Goal: Task Accomplishment & Management: Use online tool/utility

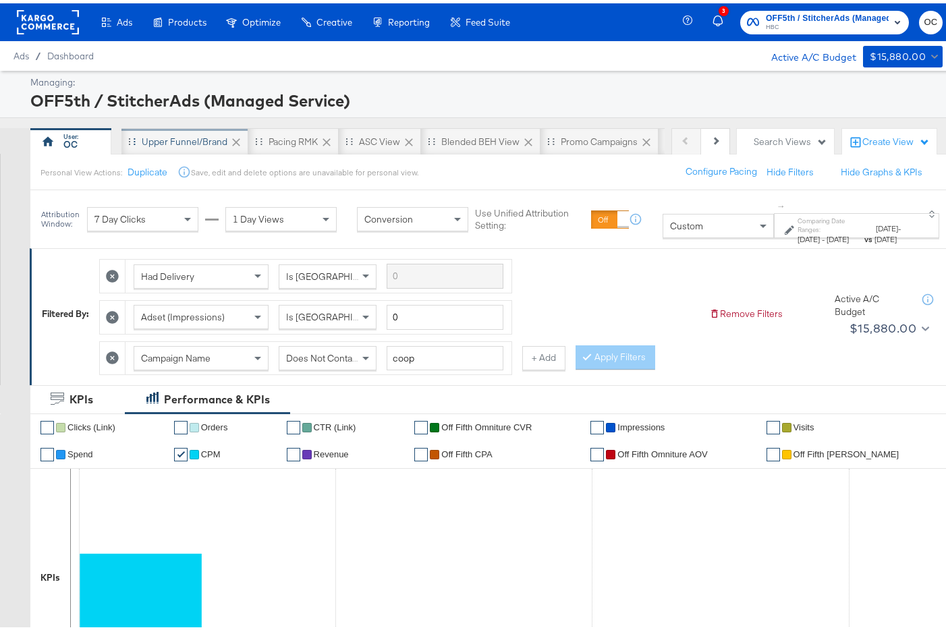
click at [212, 145] on div "Upper Funnel/Brand" at bounding box center [184, 138] width 127 height 27
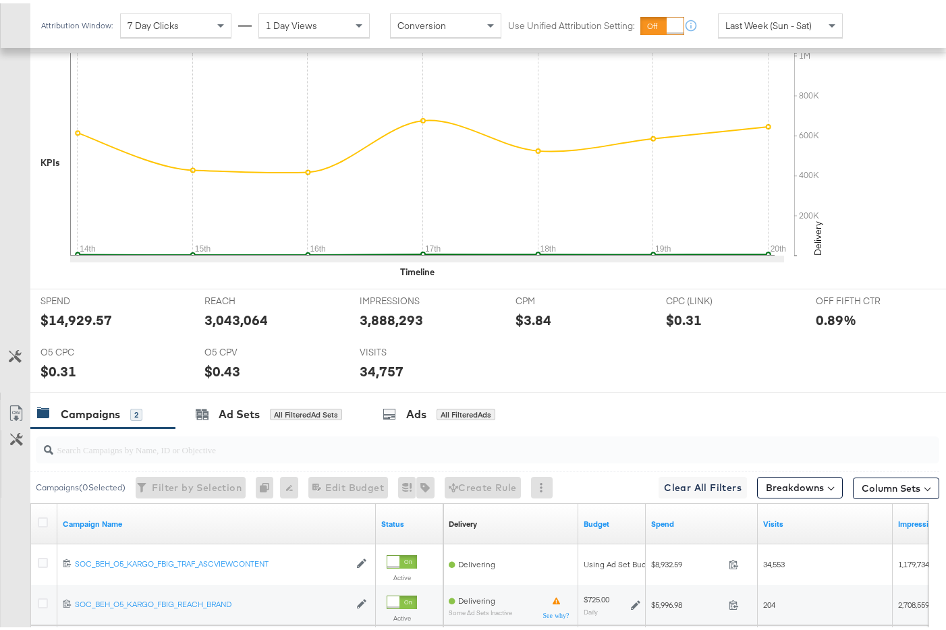
scroll to position [493, 0]
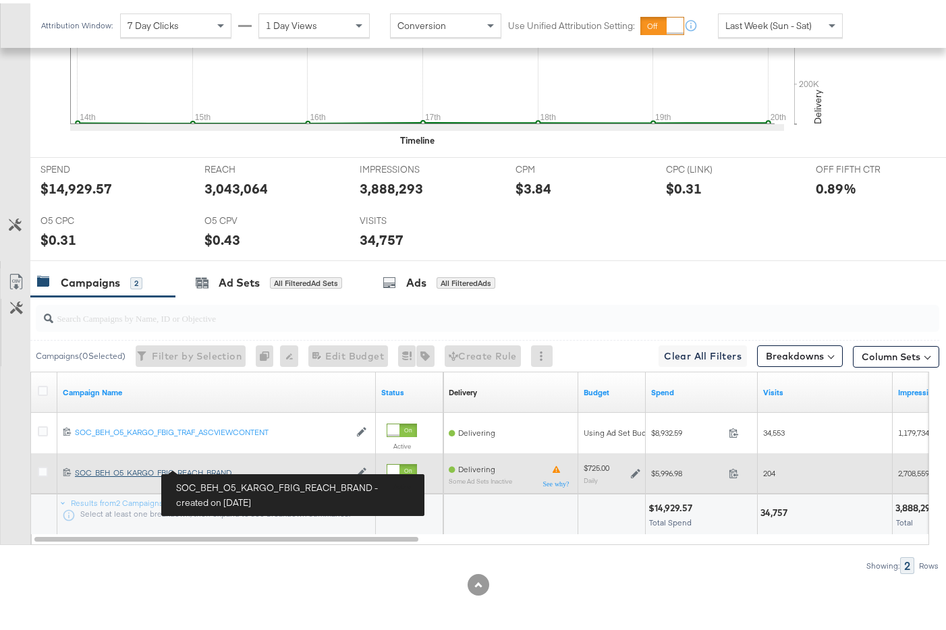
click at [227, 471] on div "SOC_BEH_O5_KARGO_FBIG_REACH_BRAND SOC_BEH_O5_KARGO_FBIG_REACH_BRAND" at bounding box center [212, 469] width 275 height 11
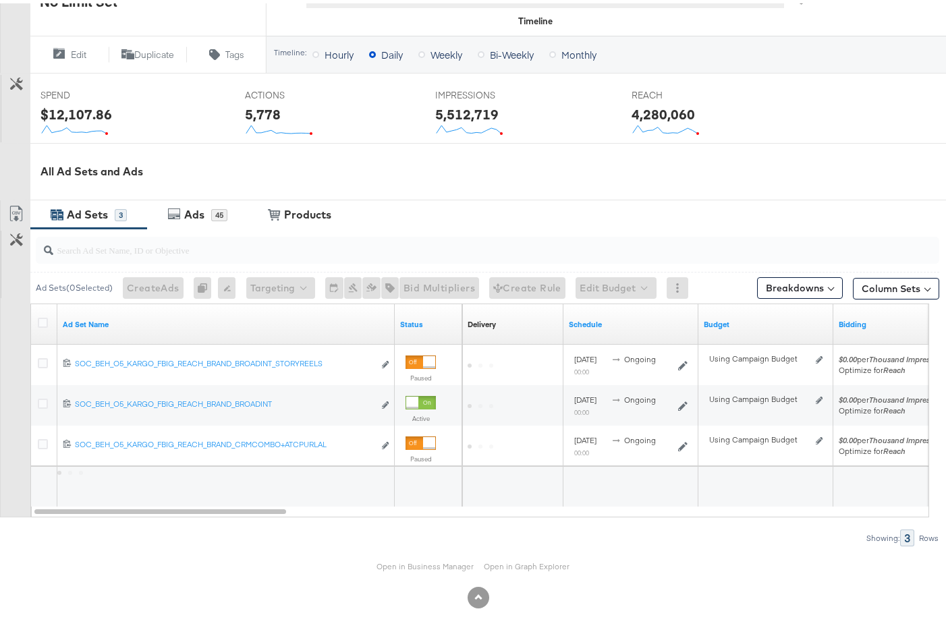
scroll to position [483, 0]
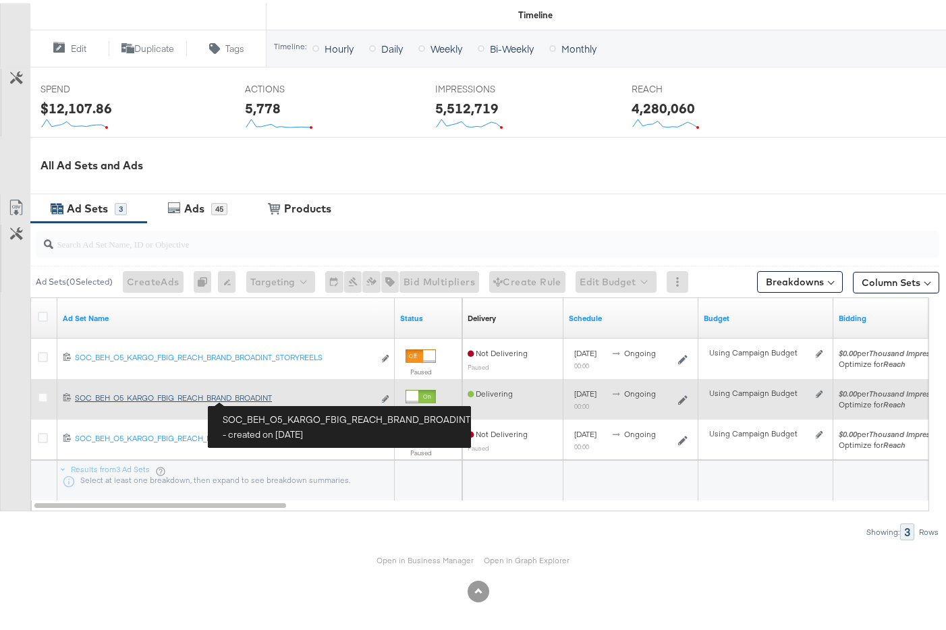
click at [258, 397] on div "SOC_BEH_O5_KARGO_FBIG_REACH_BRAND_BROADINT SOC_BEH_O5_KARGO_FBIG_REACH_BRAND_BR…" at bounding box center [224, 394] width 299 height 11
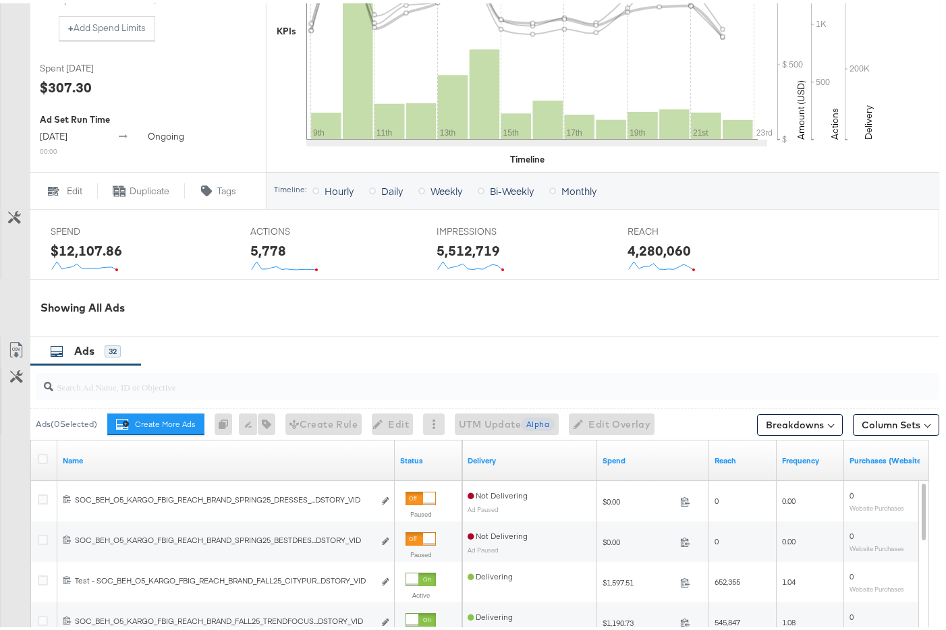
scroll to position [470, 0]
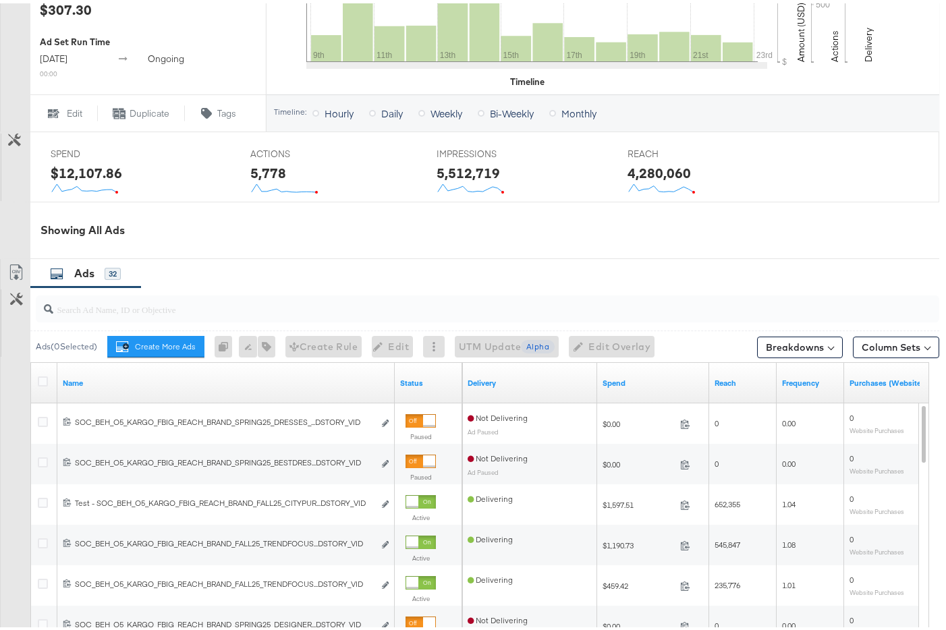
click at [227, 317] on div at bounding box center [487, 305] width 903 height 27
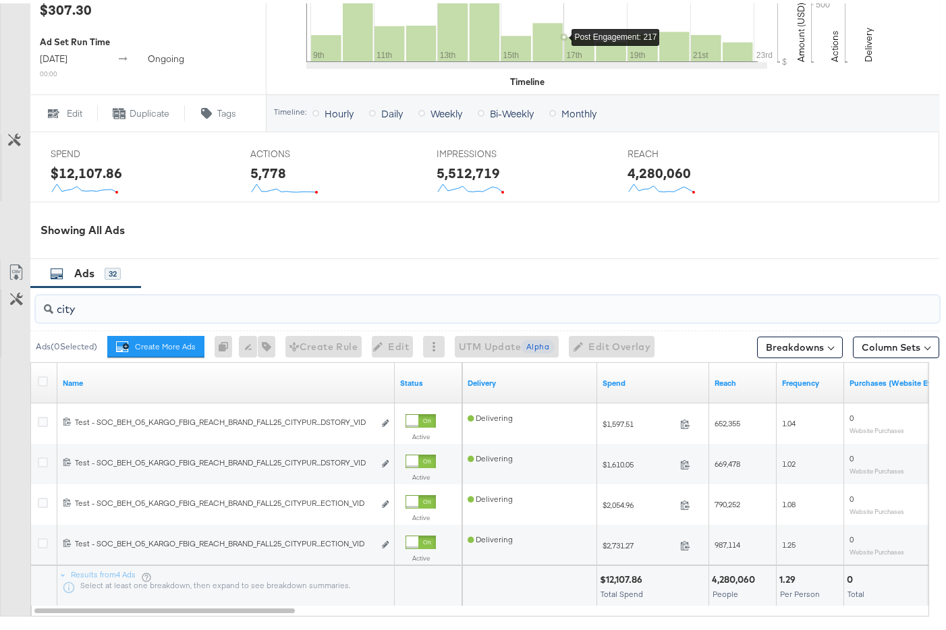
type input "city"
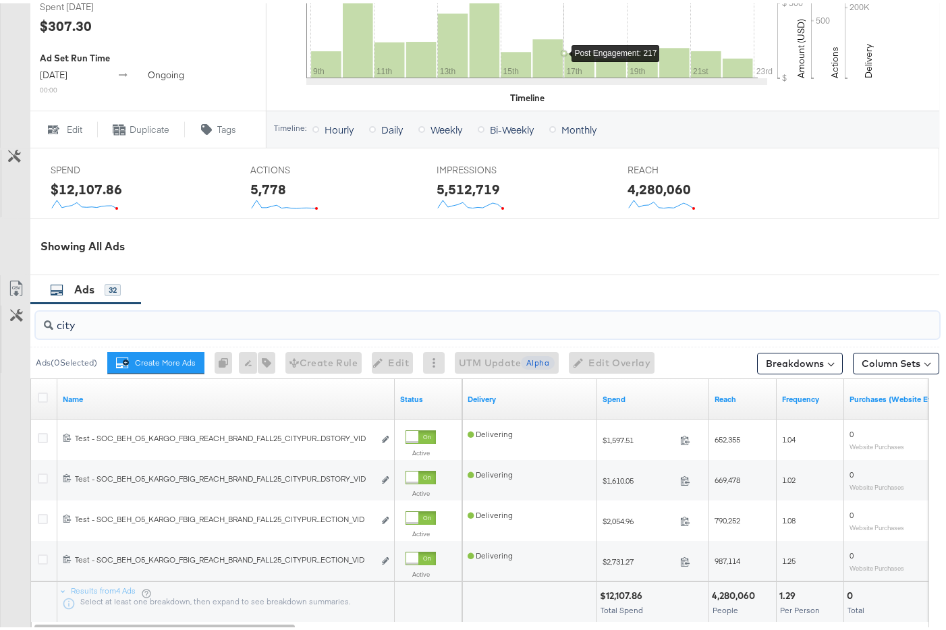
scroll to position [3, 0]
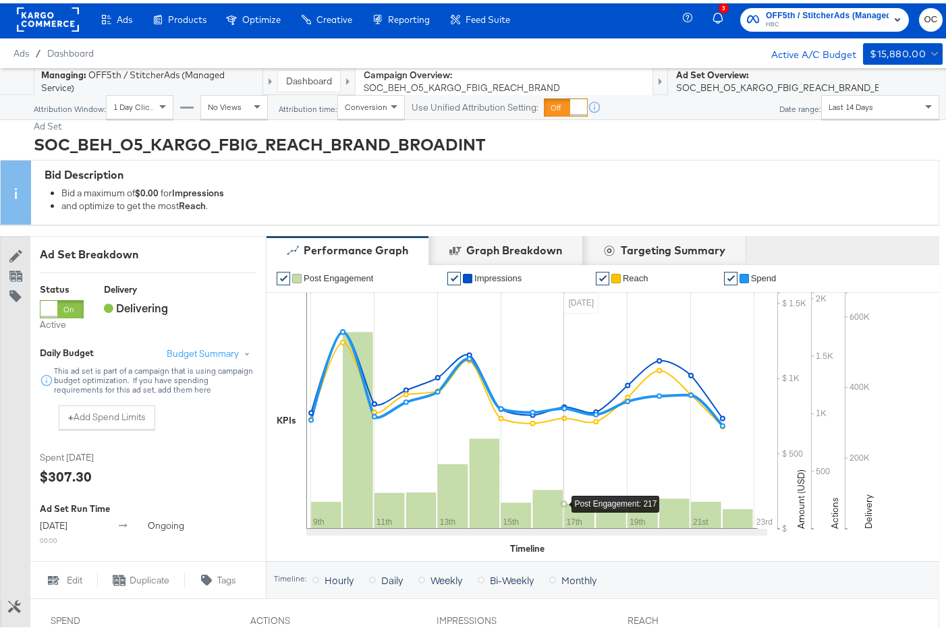
click at [855, 105] on span "Last 14 Days" at bounding box center [850, 104] width 45 height 10
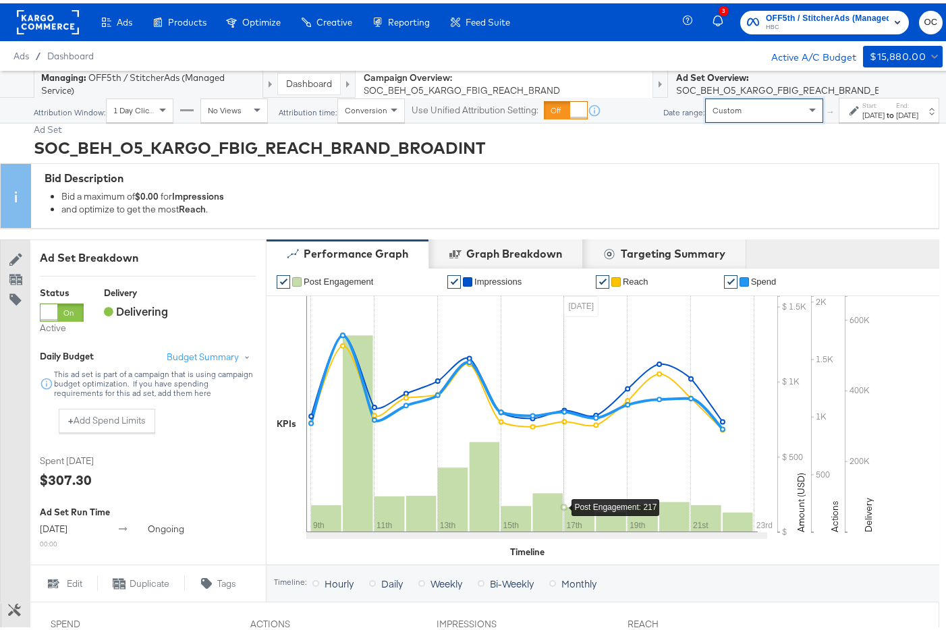
click at [884, 117] on strong "to" at bounding box center [889, 112] width 11 height 10
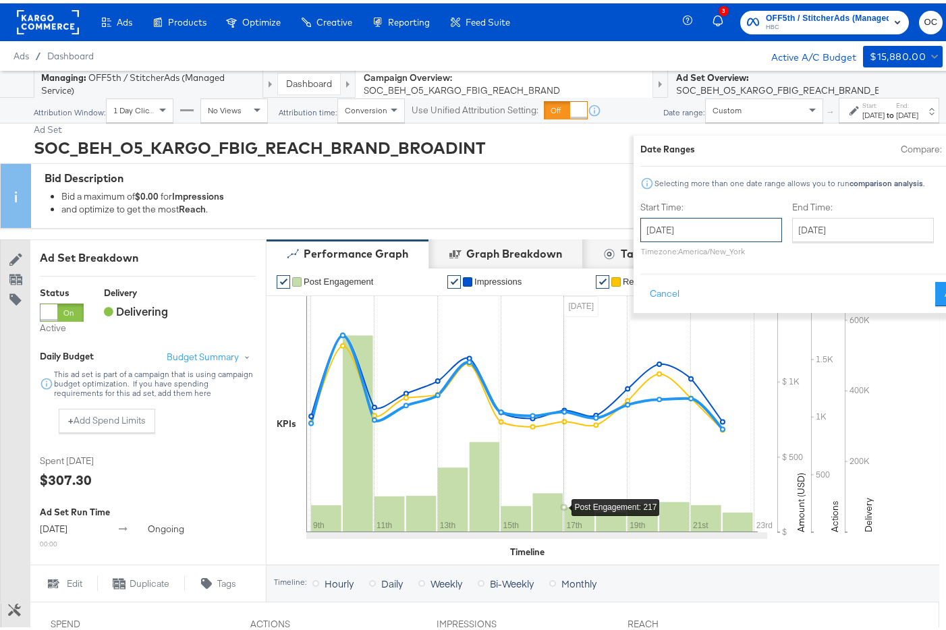
click at [640, 228] on input "September 23rd 2025" at bounding box center [711, 227] width 142 height 24
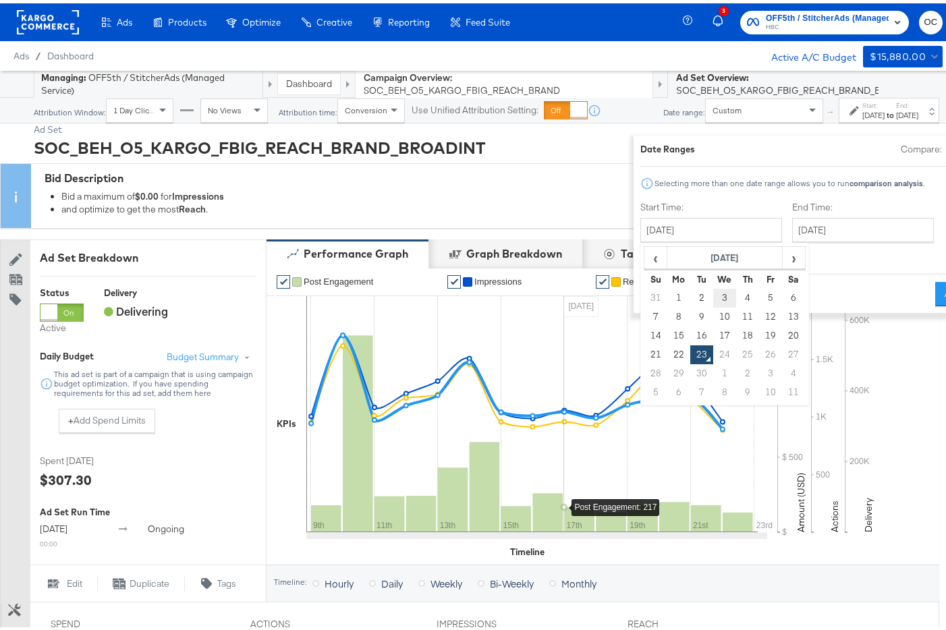
click at [713, 296] on td "3" at bounding box center [724, 294] width 23 height 19
type input "September 3rd 2025"
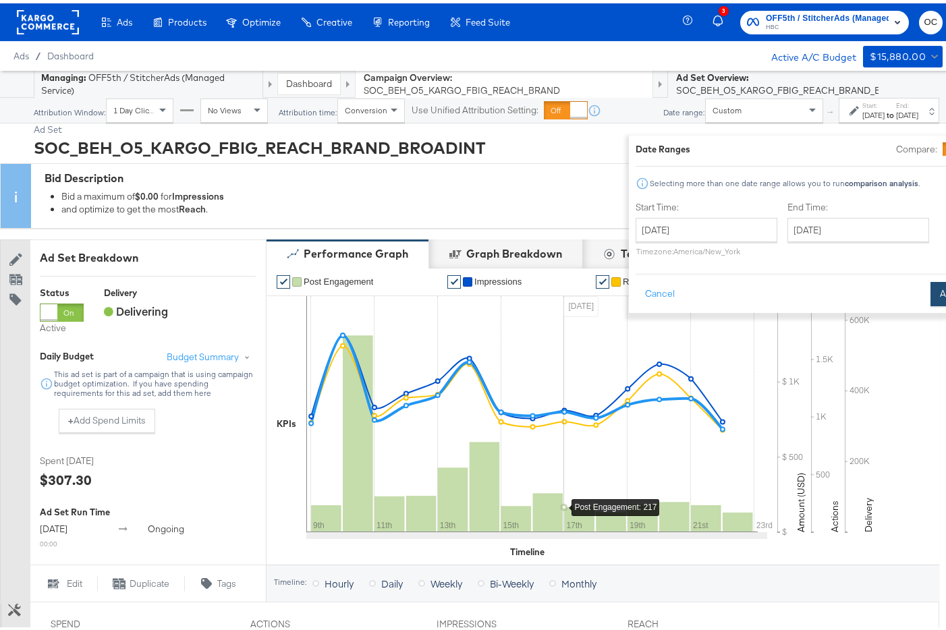
click at [930, 289] on button "Apply" at bounding box center [951, 291] width 43 height 24
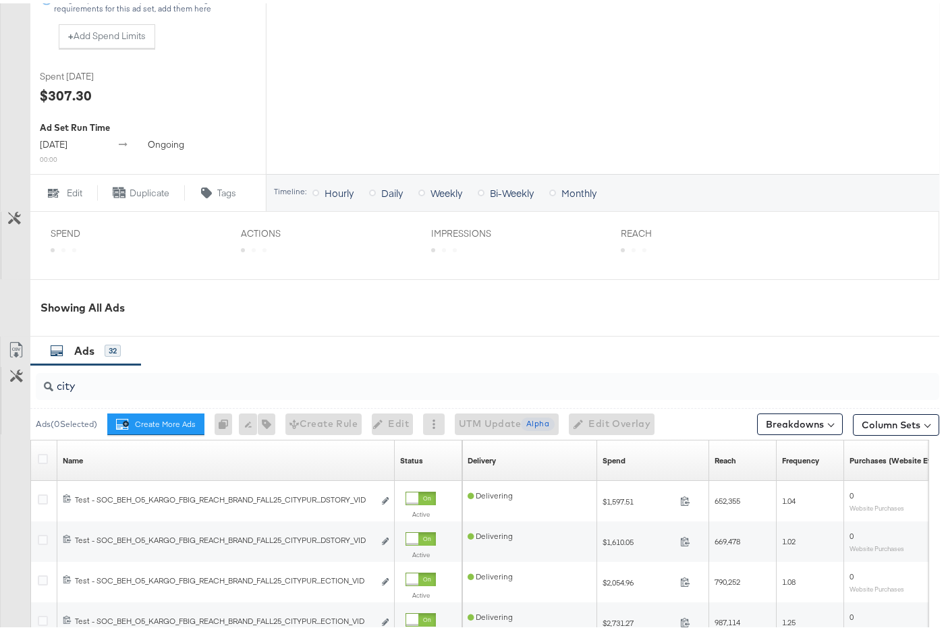
scroll to position [580, 0]
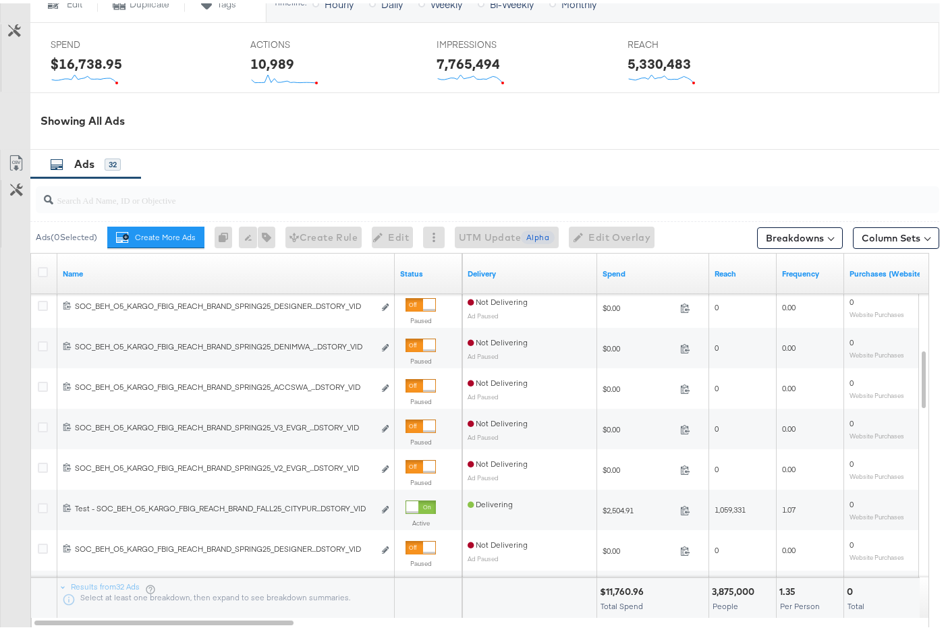
click at [181, 203] on input "search" at bounding box center [456, 191] width 806 height 26
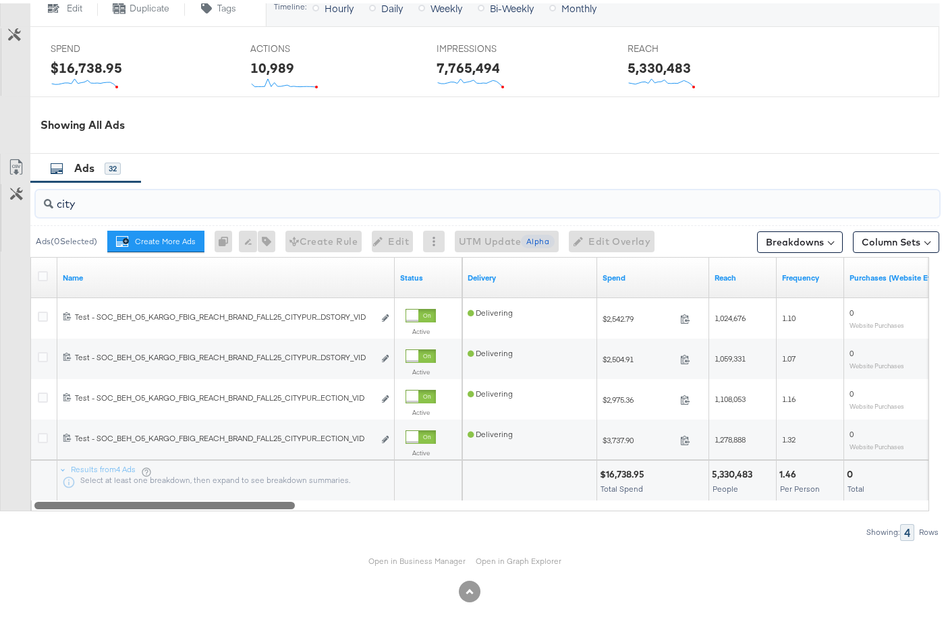
drag, startPoint x: 277, startPoint y: 514, endPoint x: 196, endPoint y: 505, distance: 82.2
click at [196, 505] on div "Name Status Delivery Spend Reach Frequency Purchases (Website Events) 120233646…" at bounding box center [479, 381] width 899 height 254
type input "city"
drag, startPoint x: 391, startPoint y: 275, endPoint x: 433, endPoint y: 277, distance: 41.9
click at [433, 277] on div "Name Status" at bounding box center [246, 274] width 431 height 40
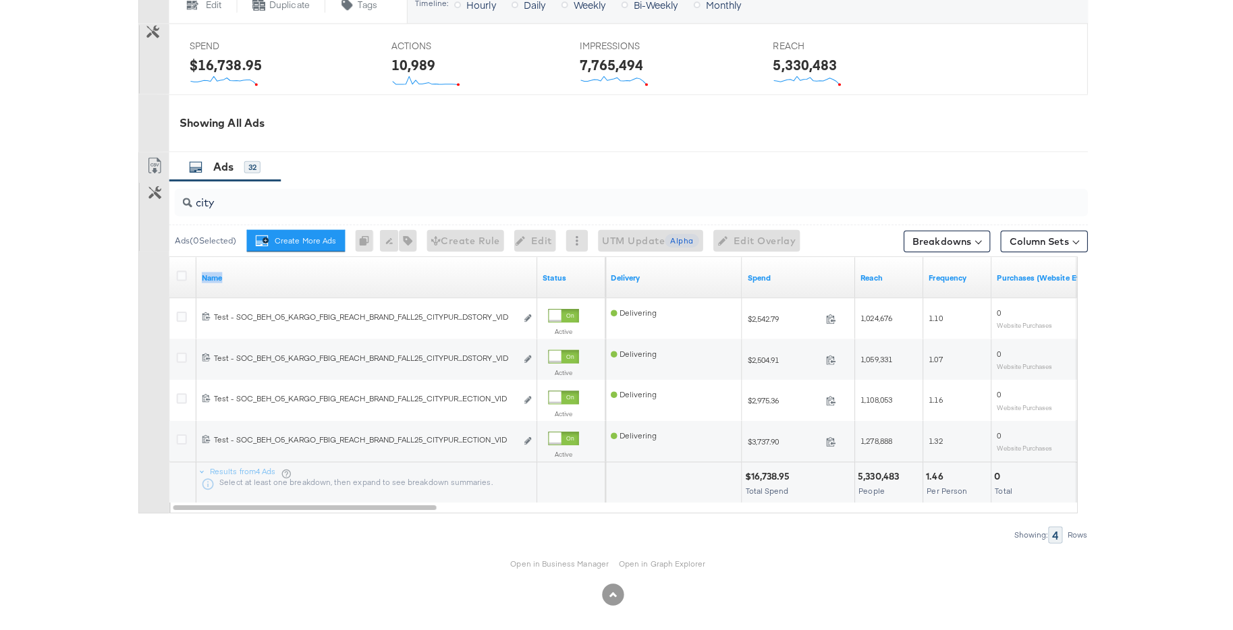
scroll to position [567, 0]
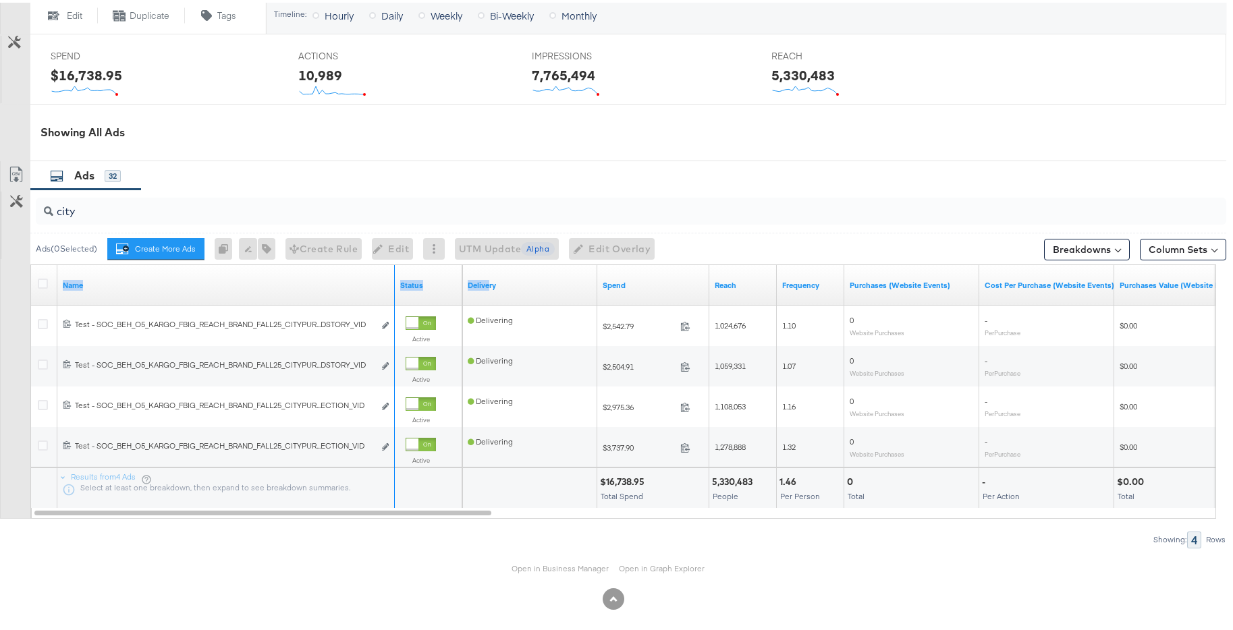
drag, startPoint x: 393, startPoint y: 273, endPoint x: 491, endPoint y: 289, distance: 99.3
click at [31, 262] on div "Name Status Delivery Spend Reach Frequency Purchases (Website Events) Cost Per …" at bounding box center [31, 262] width 0 height 0
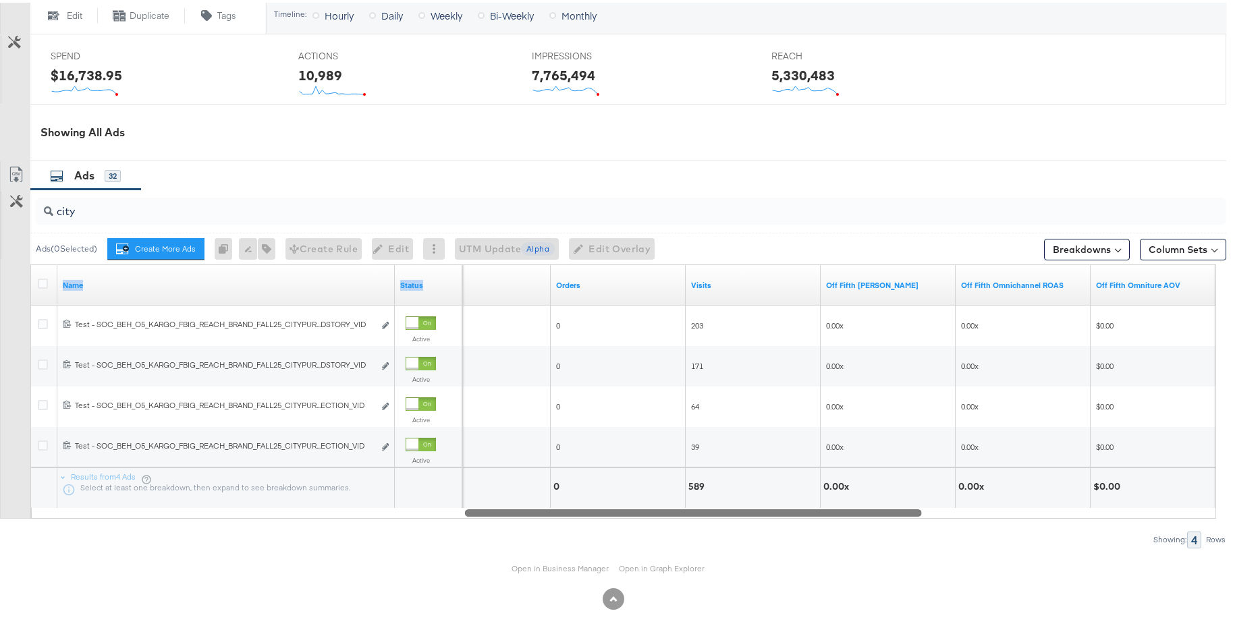
drag, startPoint x: 468, startPoint y: 511, endPoint x: 895, endPoint y: 506, distance: 427.1
click at [895, 506] on div at bounding box center [693, 509] width 457 height 11
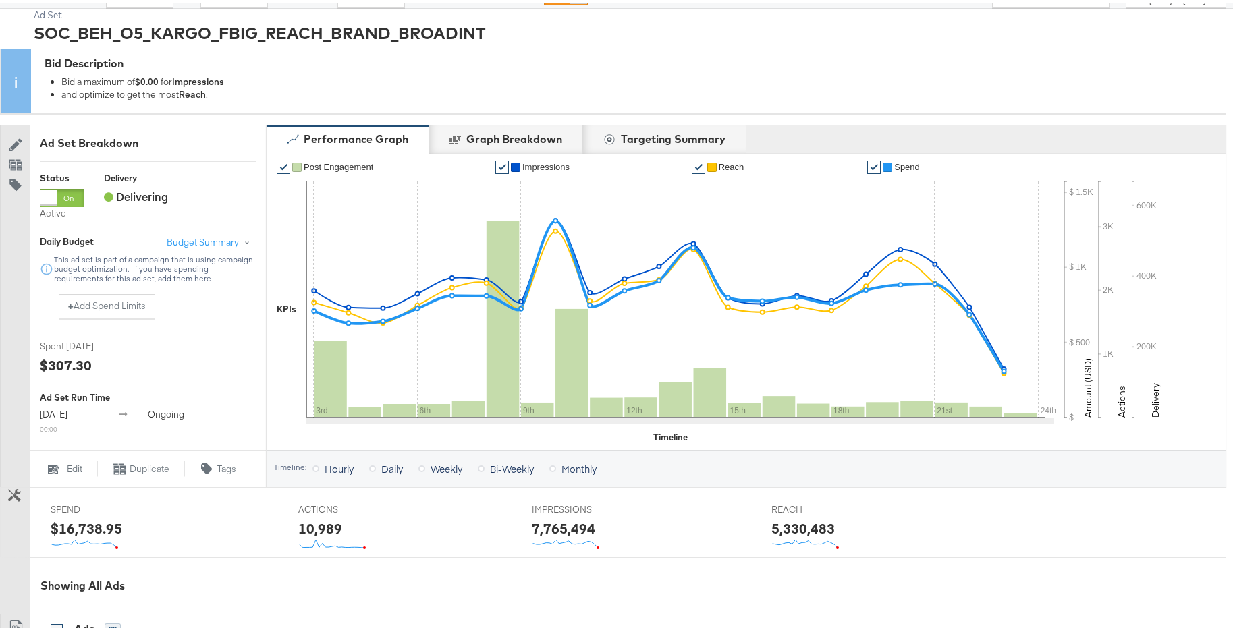
scroll to position [0, 0]
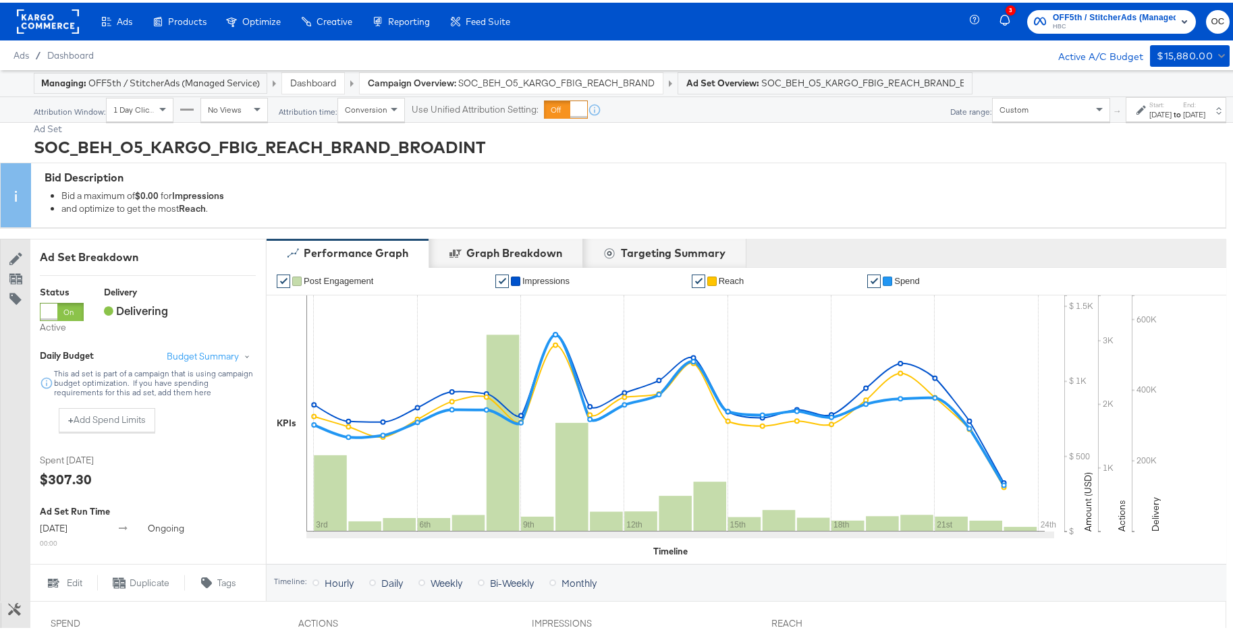
click at [945, 115] on strong "to" at bounding box center [1176, 112] width 11 height 10
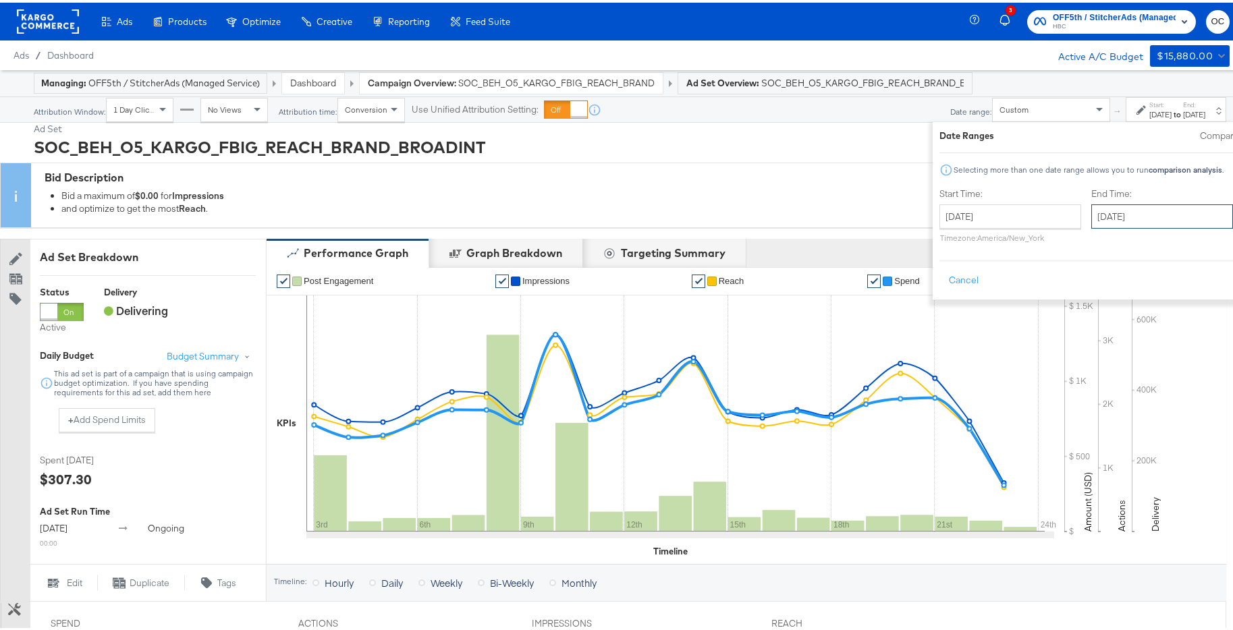
click at [945, 215] on input "September 23rd 2025" at bounding box center [1162, 214] width 142 height 24
click at [945, 339] on td "22" at bounding box center [1129, 338] width 23 height 19
type input "September 22nd 2025"
click at [945, 282] on button "Apply" at bounding box center [1257, 278] width 43 height 24
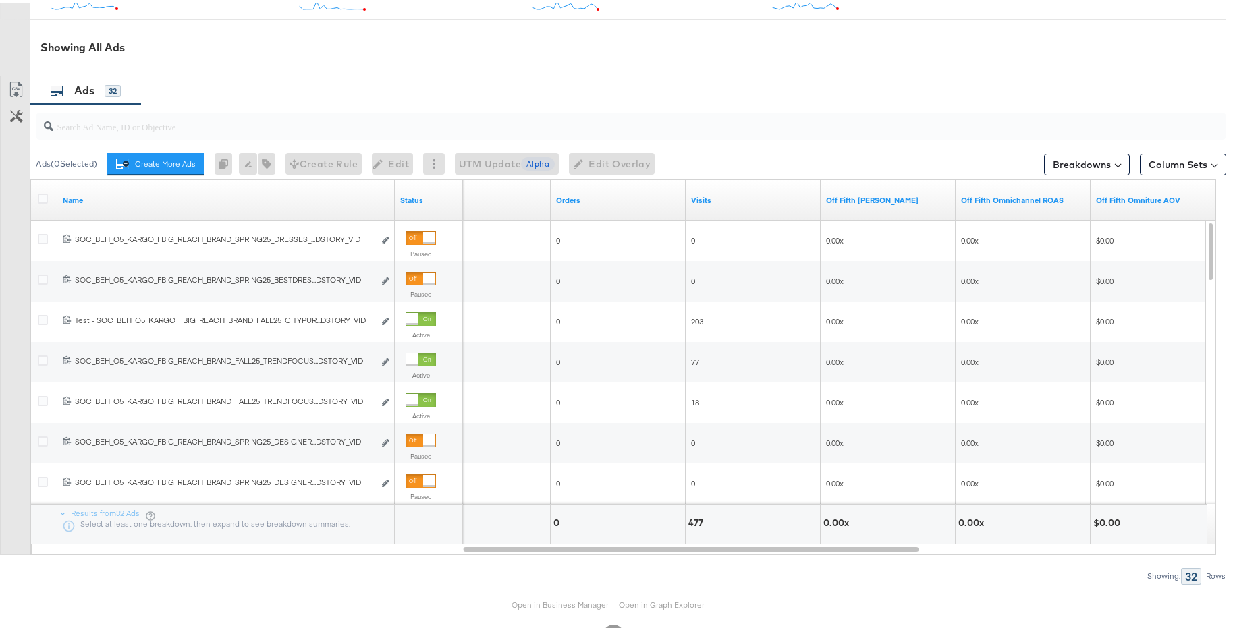
scroll to position [697, 0]
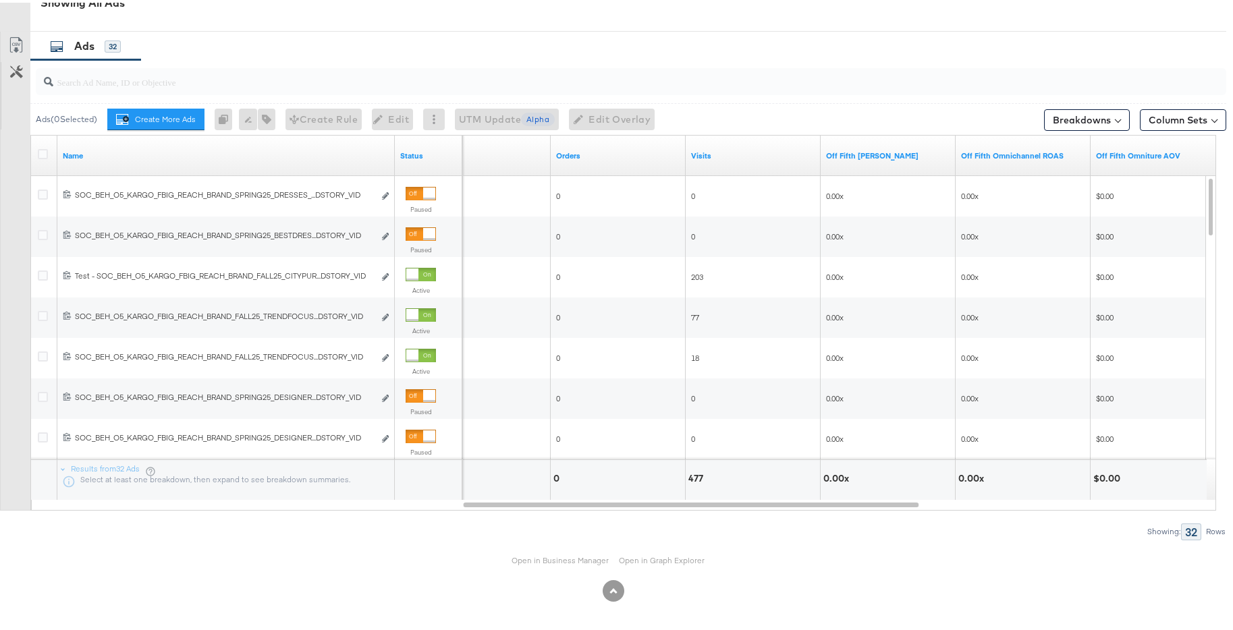
click at [260, 73] on input "search" at bounding box center [585, 74] width 1064 height 26
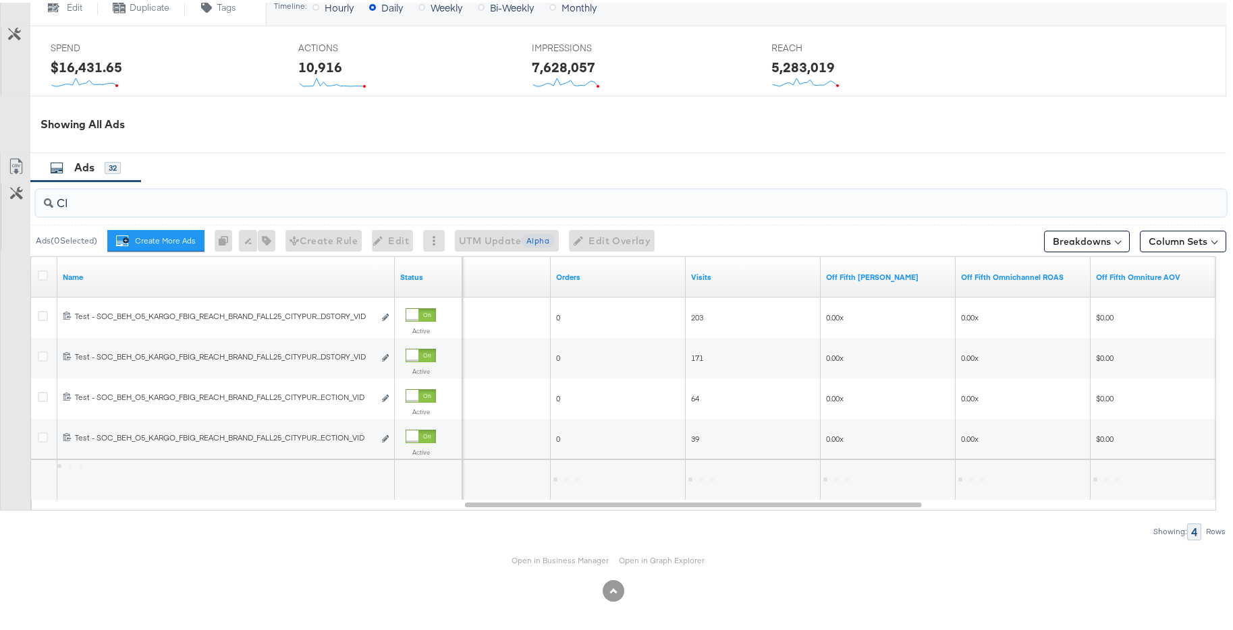
scroll to position [575, 0]
click at [403, 205] on input "CITY" at bounding box center [585, 195] width 1064 height 26
paste input "Test - SOC_BEH_O5_KARGO_FBIG_REACH_BRAND_FALL25_CITYPURSUITWAMS15SEC_TEST_COLLE…"
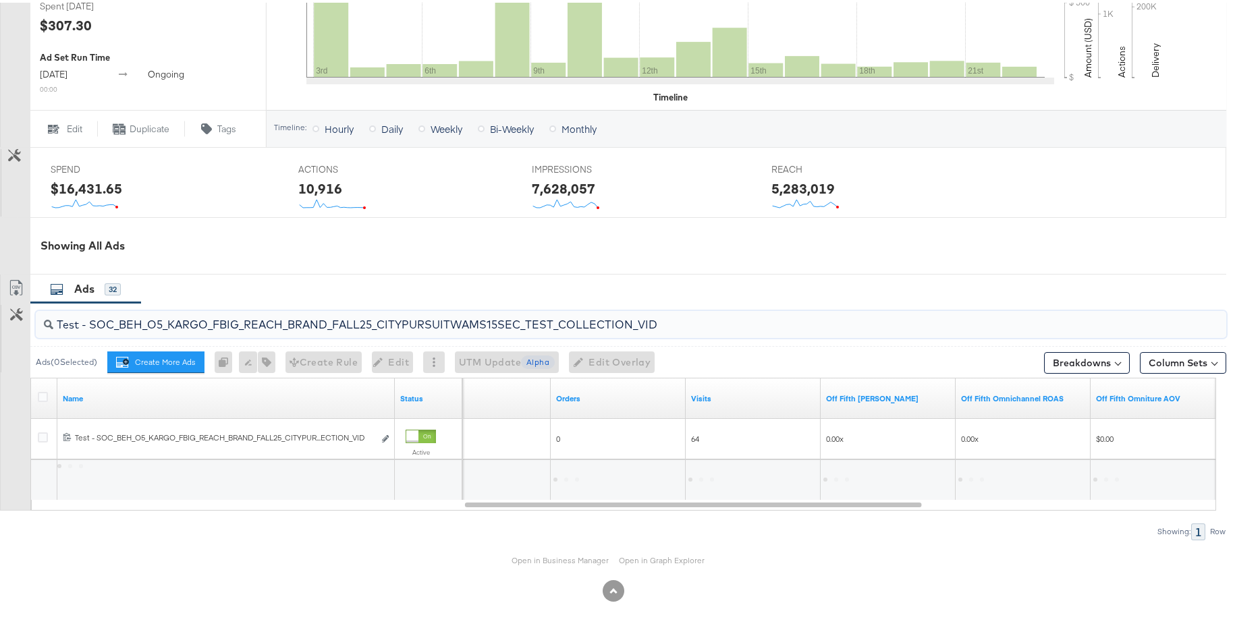
scroll to position [454, 0]
type input "Test - SOC_BEH_O5_KARGO_FBIG_REACH_BRAND_FALL25_CITYPURSUITWAMS15SEC_TEST_COLLE…"
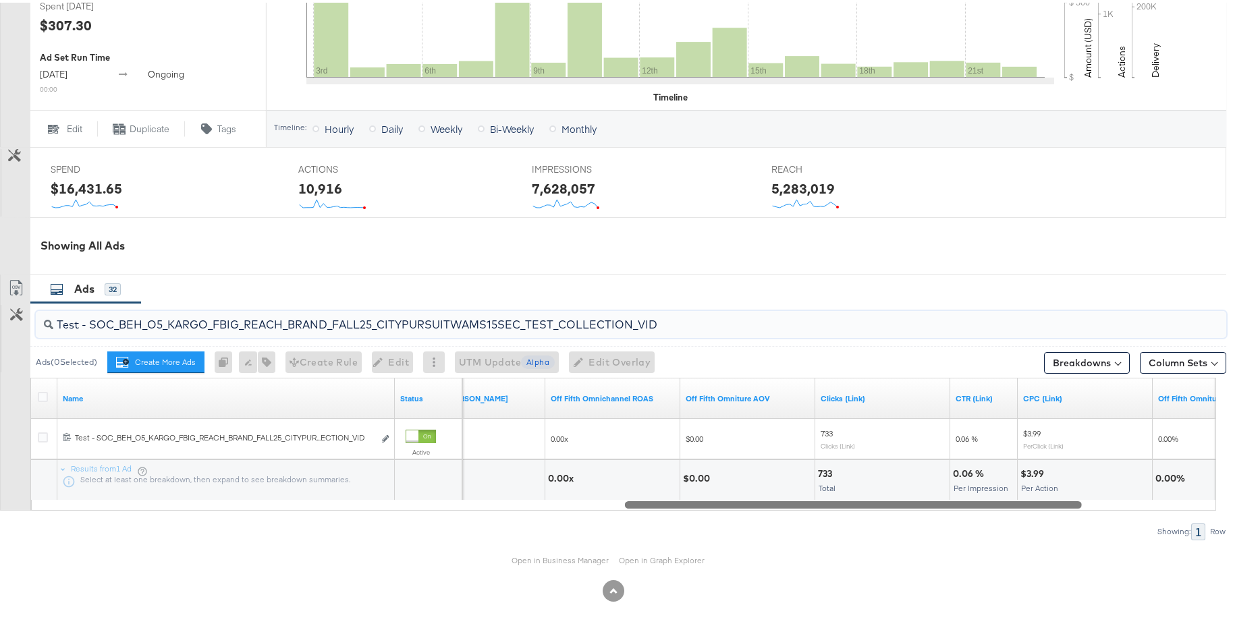
drag, startPoint x: 898, startPoint y: 501, endPoint x: 1065, endPoint y: 497, distance: 167.4
click at [945, 497] on div "Name Status Off Fifth LC ROAS Off Fifth Omnichannel ROAS Off Fifth Omniture AOV…" at bounding box center [622, 441] width 1185 height 133
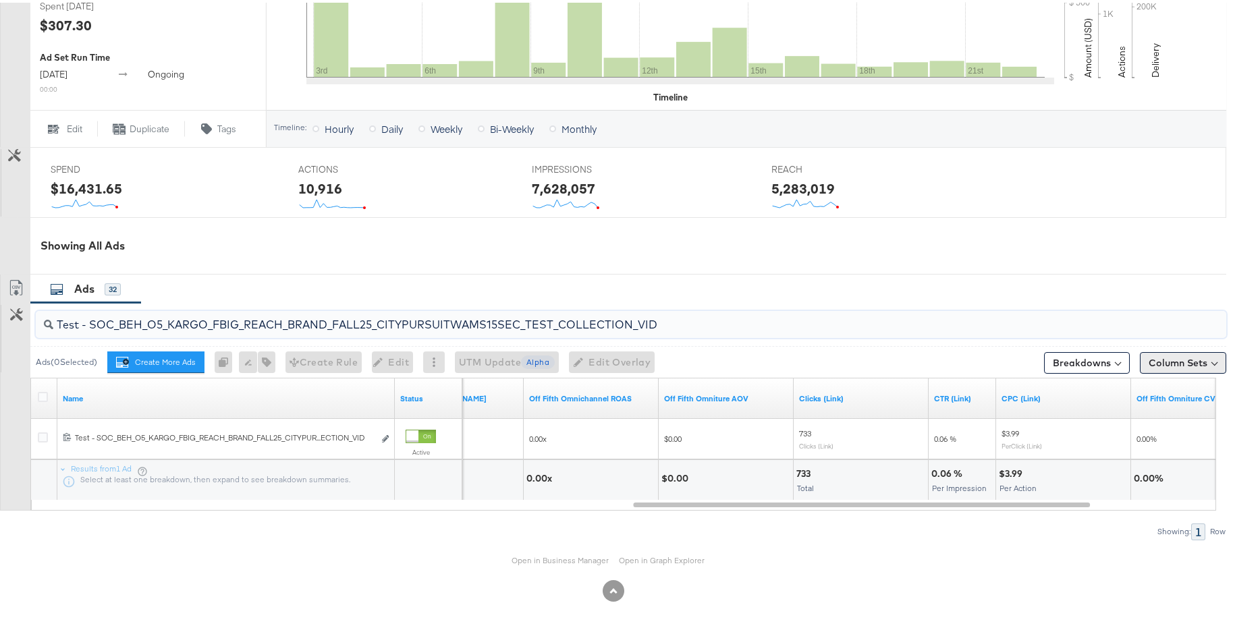
click at [945, 364] on button "Column Sets" at bounding box center [1183, 360] width 86 height 22
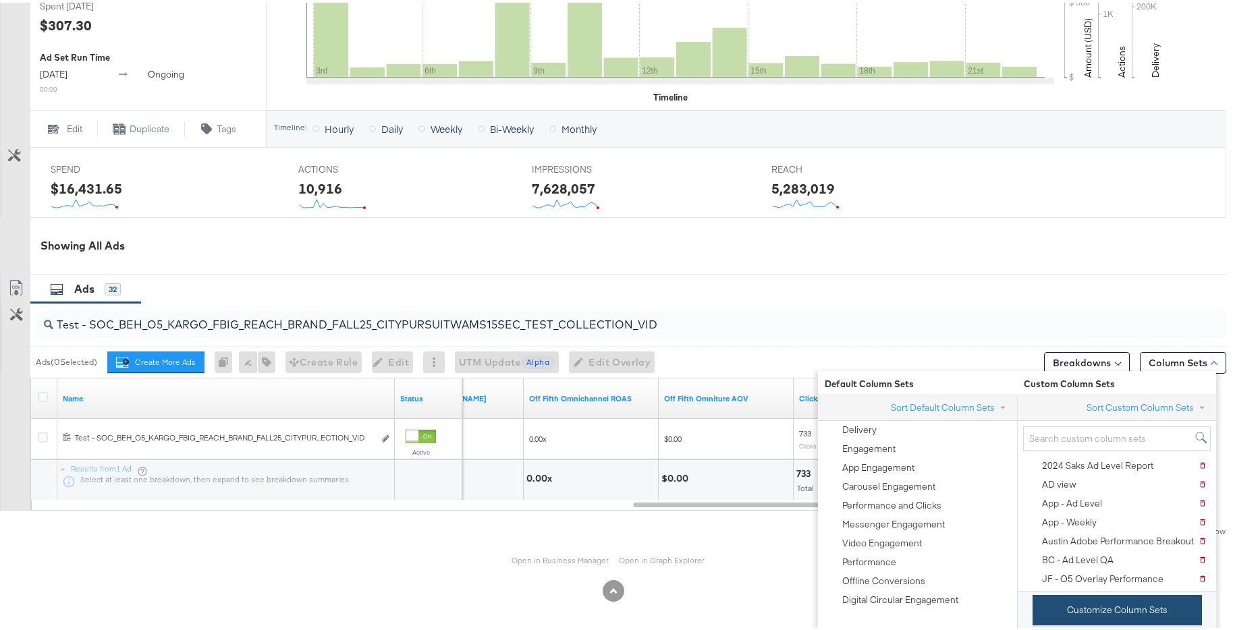
click at [945, 603] on button "Customize Column Sets" at bounding box center [1116, 607] width 169 height 30
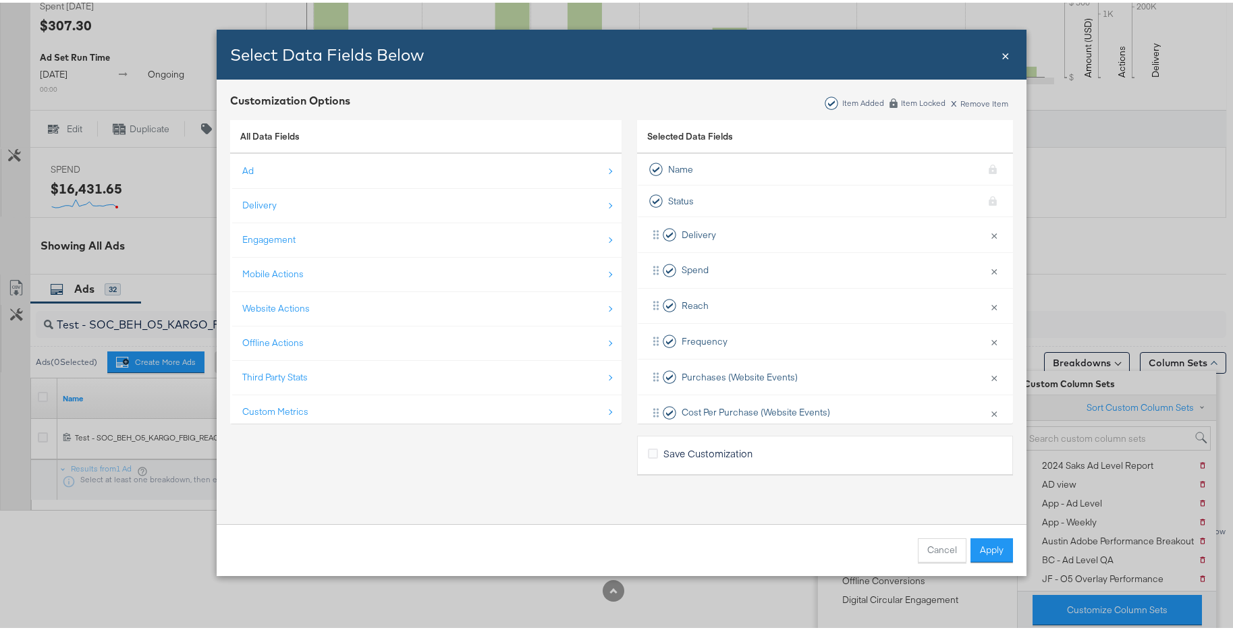
click at [416, 408] on div "Custom Metrics" at bounding box center [426, 409] width 369 height 28
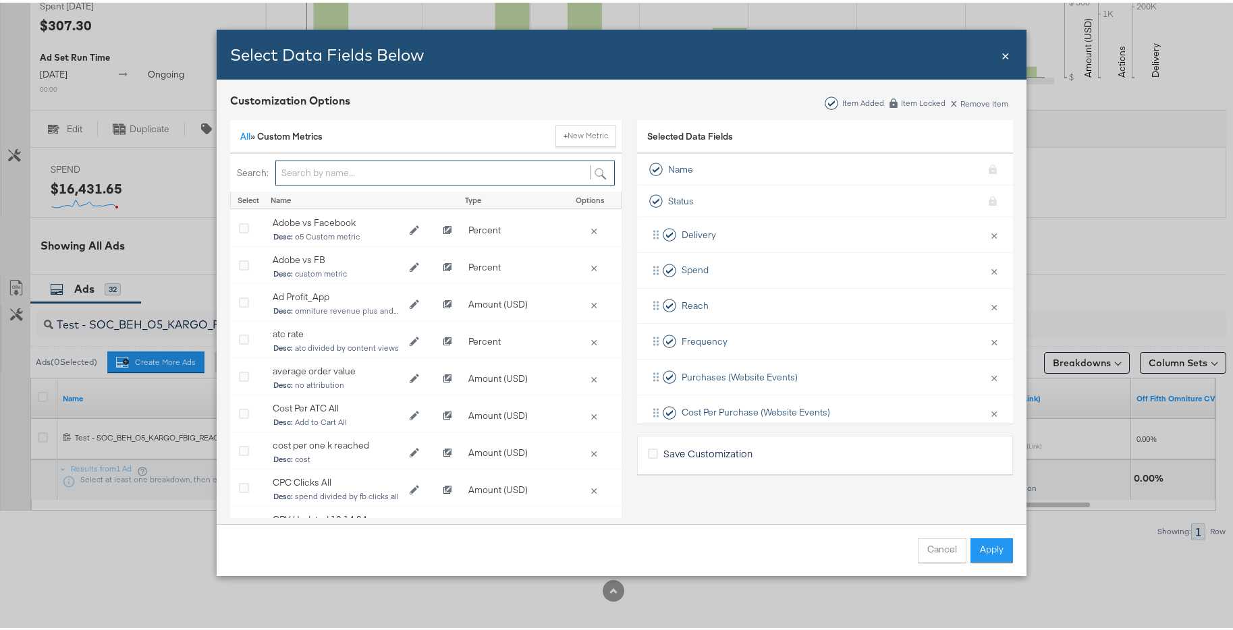
click at [338, 168] on input "Bulk Add Locations Modal" at bounding box center [444, 170] width 339 height 25
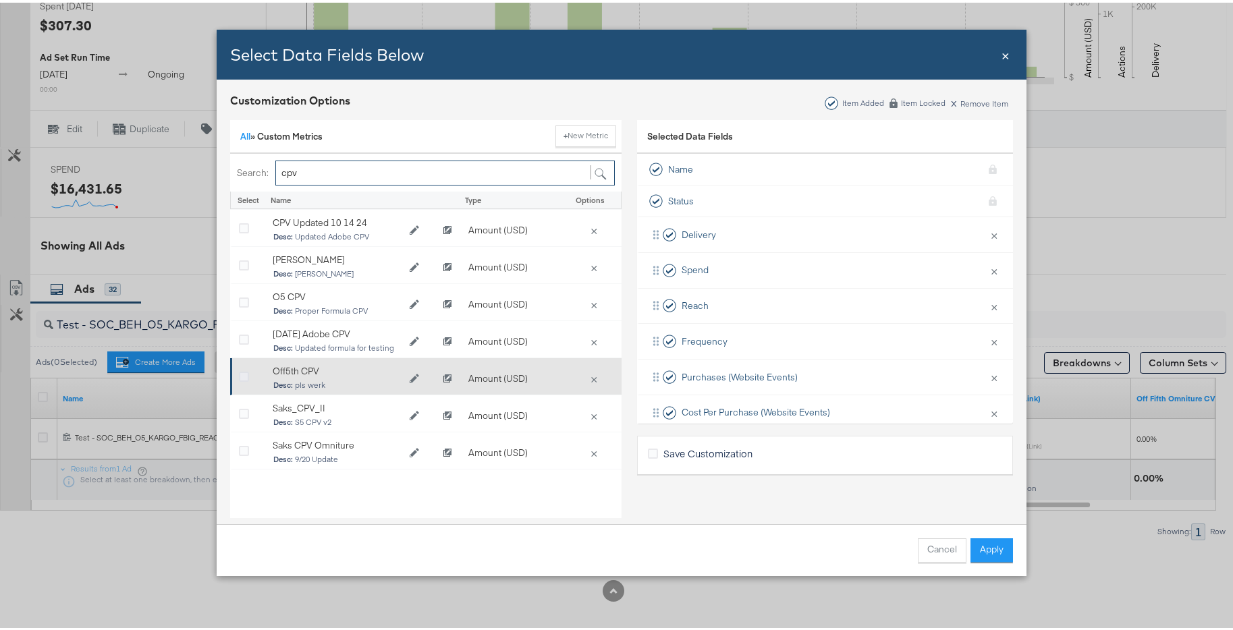
type input "cpv"
click at [240, 373] on icon "Bulk Add Locations Modal" at bounding box center [244, 375] width 10 height 10
click at [0, 0] on input "Bulk Add Locations Modal" at bounding box center [0, 0] width 0 height 0
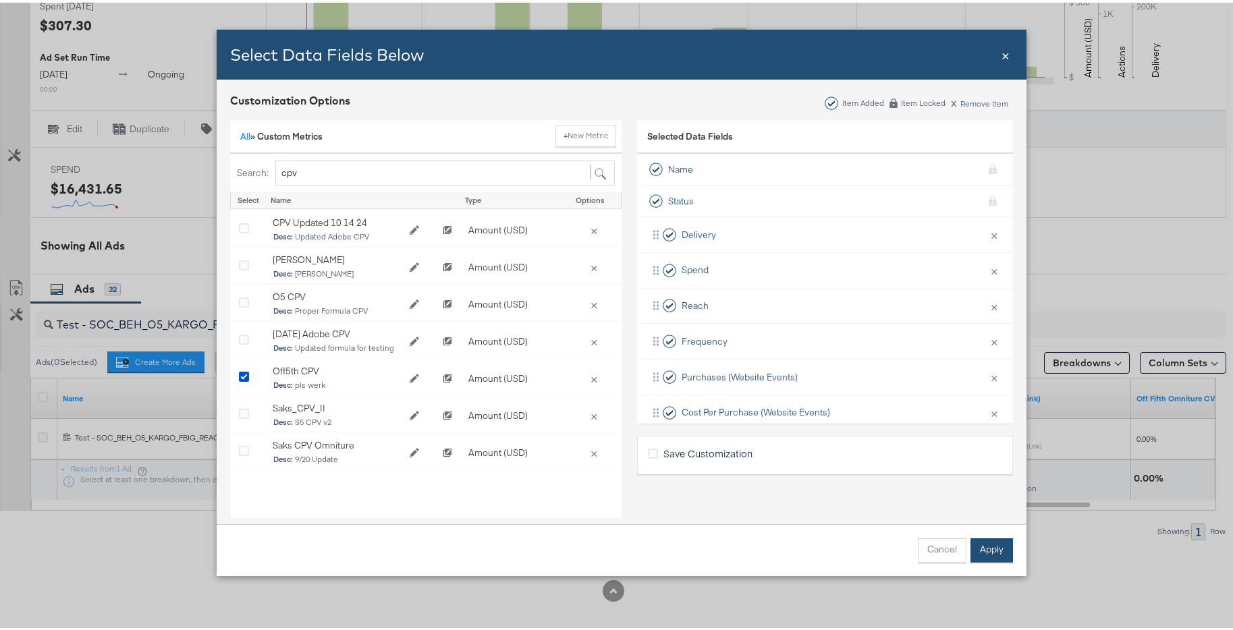
click at [945, 543] on button "Apply" at bounding box center [991, 548] width 43 height 24
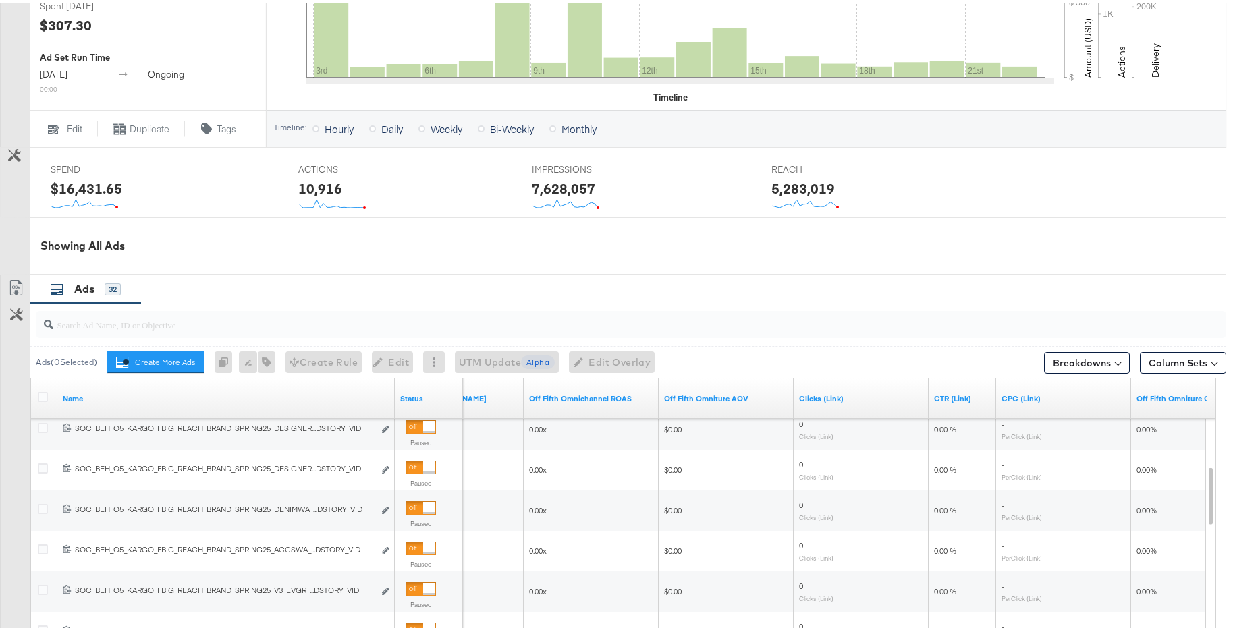
click at [524, 329] on input "search" at bounding box center [585, 317] width 1064 height 26
paste input "Test - SOC_BEH_O5_KARGO_FBIG_REACH_BRAND_FALL25_CITYPURSUITWAMS15SEC_TEST_COLLE…"
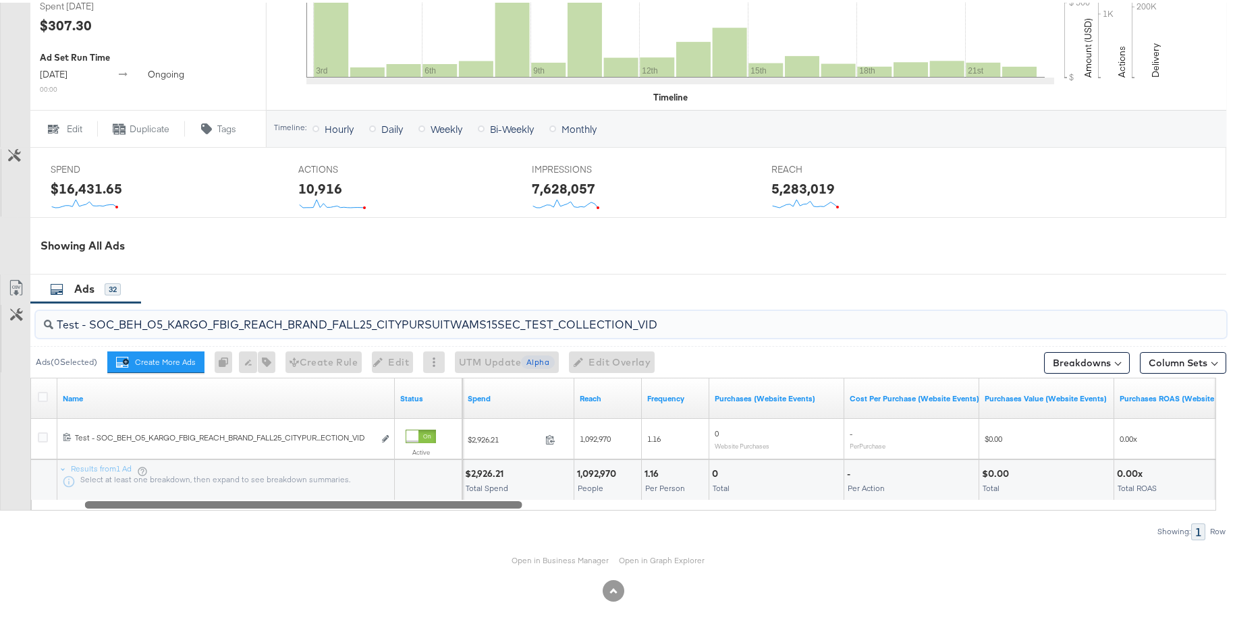
drag, startPoint x: 1019, startPoint y: 503, endPoint x: 537, endPoint y: 492, distance: 481.8
click at [530, 492] on div "Name Status Delivery Spend Reach Frequency Purchases (Website Events) Cost Per …" at bounding box center [622, 441] width 1185 height 133
click at [356, 322] on input "Test - SOC_BEH_O5_KARGO_FBIG_REACH_BRAND_FALL25_CITYPURSUITWAMS15SEC_TEST_COLLE…" at bounding box center [585, 317] width 1064 height 26
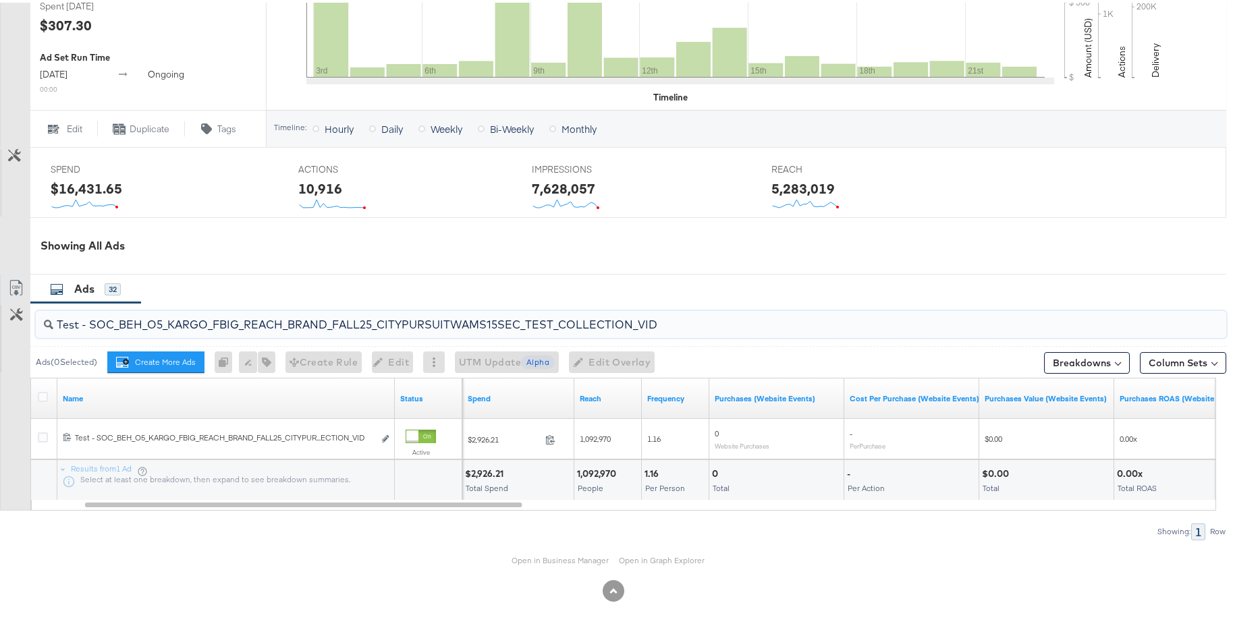
paste input "NEWSFEEDSTORY"
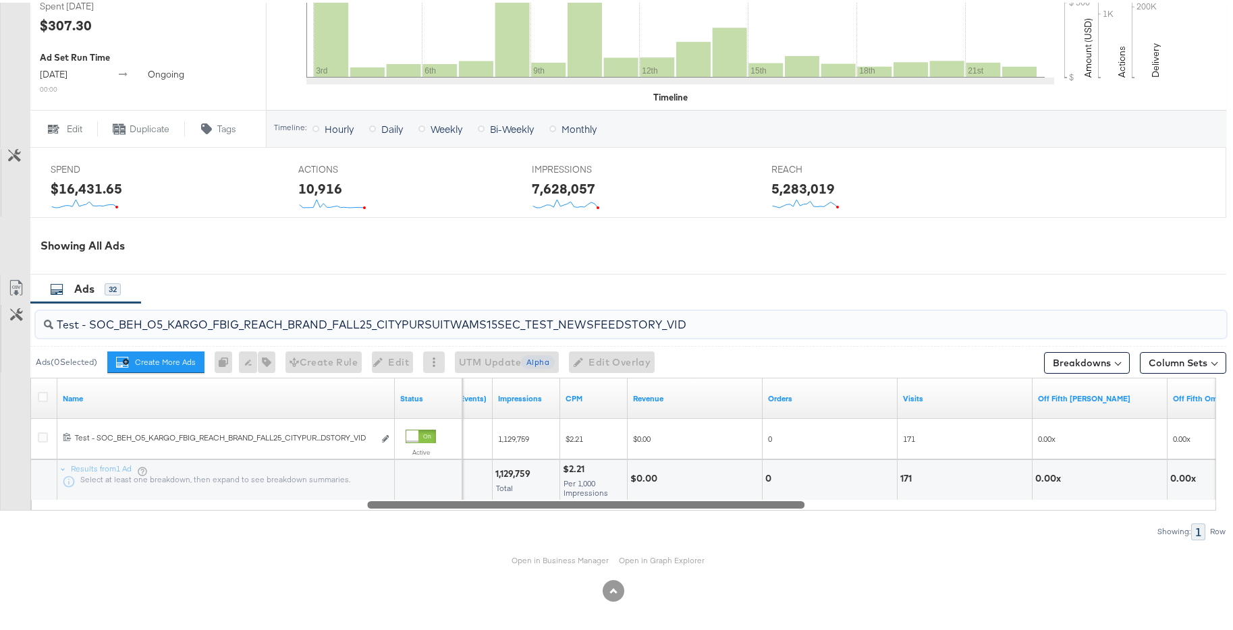
drag, startPoint x: 510, startPoint y: 503, endPoint x: 733, endPoint y: 495, distance: 223.5
click at [733, 495] on div "Name Status Purchases ROAS (Website Events) Impressions CPM Revenue Orders Visi…" at bounding box center [622, 441] width 1185 height 133
click at [461, 314] on input "Test - SOC_BEH_O5_KARGO_FBIG_REACH_BRAND_FALL25_CITYPURSUITWAMS15SEC_TEST_NEWSF…" at bounding box center [585, 317] width 1064 height 26
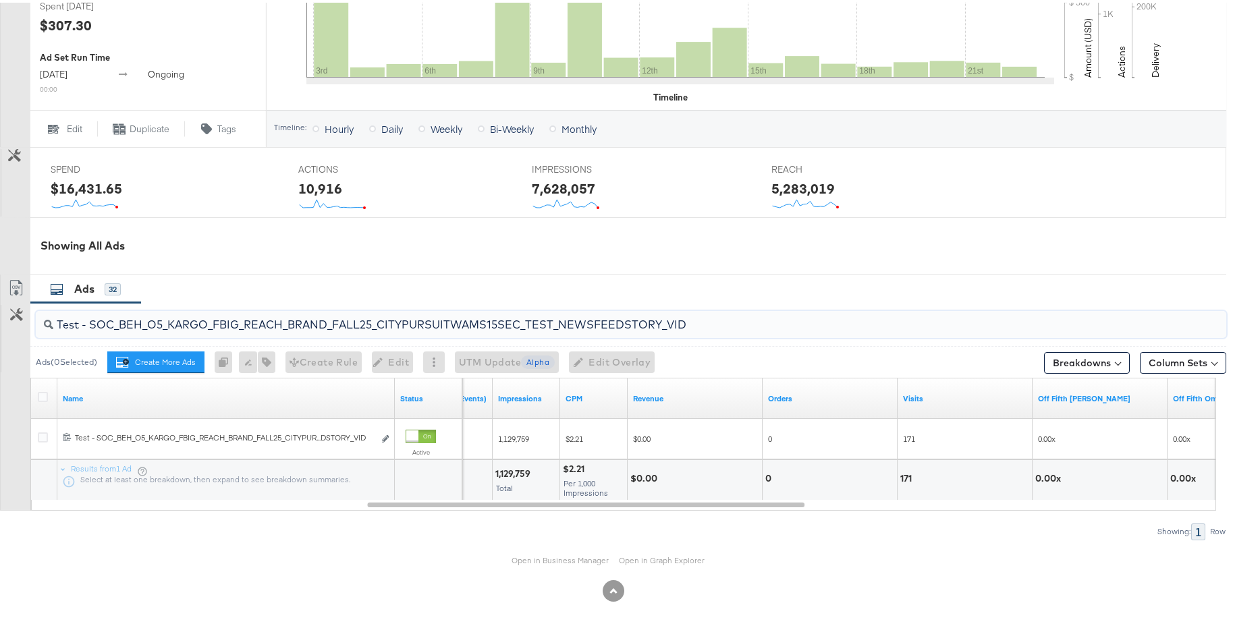
paste input "6SEC_TEST_COLLECTION"
click at [736, 317] on input "Test - SOC_BEH_O5_KARGO_FBIG_REACH_BRAND_FALL25_CITYPURSUITWAMS6SEC_TEST_COLLEC…" at bounding box center [585, 317] width 1064 height 26
paste input "NEWSFEEDSTORY"
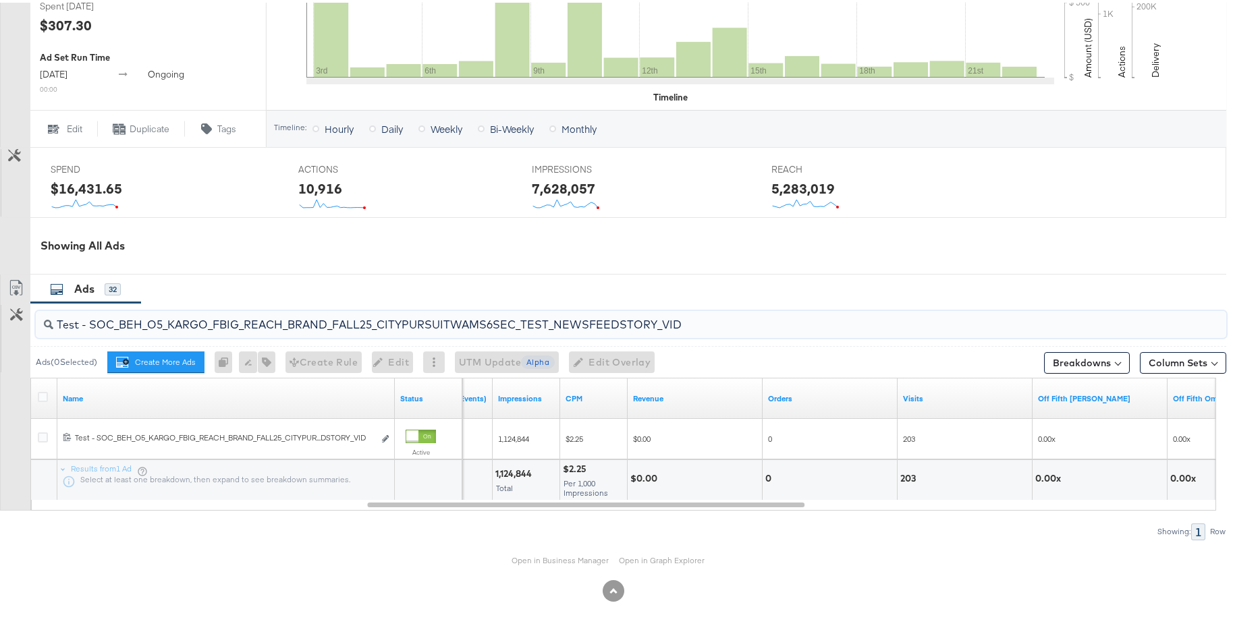
click at [531, 327] on input "Test - SOC_BEH_O5_KARGO_FBIG_REACH_BRAND_FALL25_CITYPURSUITWAMS6SEC_TEST_NEWSFE…" at bounding box center [585, 317] width 1064 height 26
paste input "SOC_BEH_O5_KARGO_FBIG_REACH_BRAND_FALL25_TRENDFOCUSWAMS_15SEC_COLLECTION"
click at [727, 331] on div "SOC_BEH_O5_KARGO_FBIG_REACH_BRAND_FALL25_TRENDFOCUSWAMS_15SEC_COLLECTION_VID" at bounding box center [631, 321] width 1190 height 27
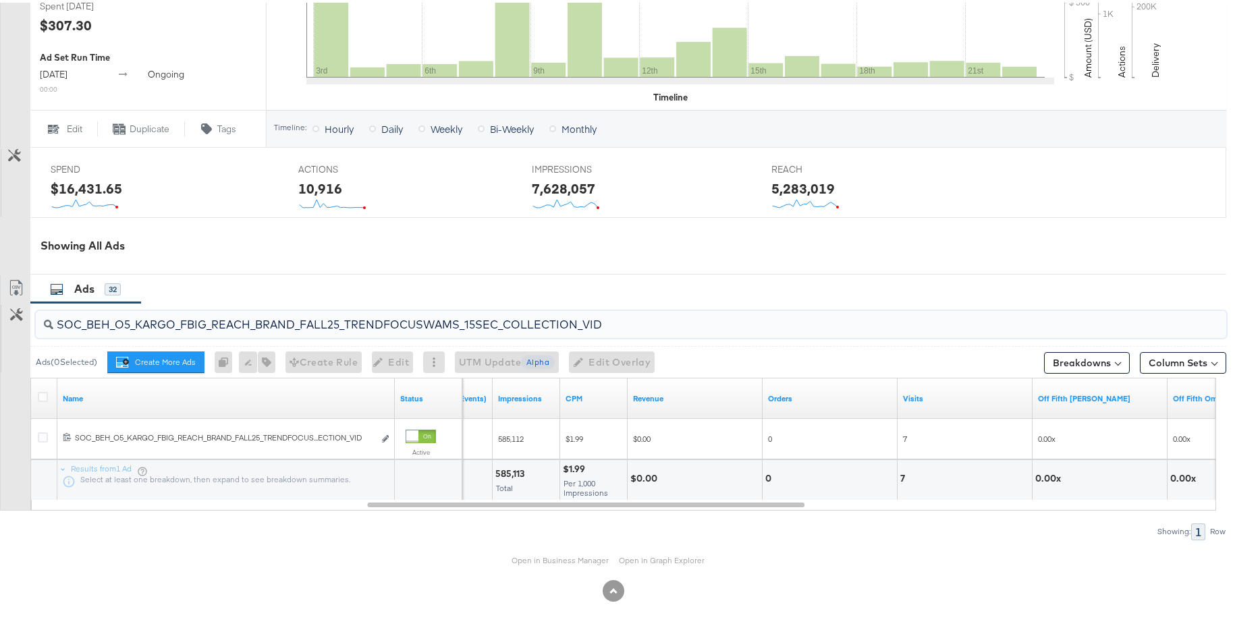
click at [726, 331] on div "SOC_BEH_O5_KARGO_FBIG_REACH_BRAND_FALL25_TRENDFOCUSWAMS_15SEC_COLLECTION_VID" at bounding box center [631, 321] width 1190 height 27
click at [724, 324] on input "SOC_BEH_O5_KARGO_FBIG_REACH_BRAND_FALL25_TRENDFOCUSWAMS_15SEC_COLLECTION_VID" at bounding box center [585, 317] width 1064 height 26
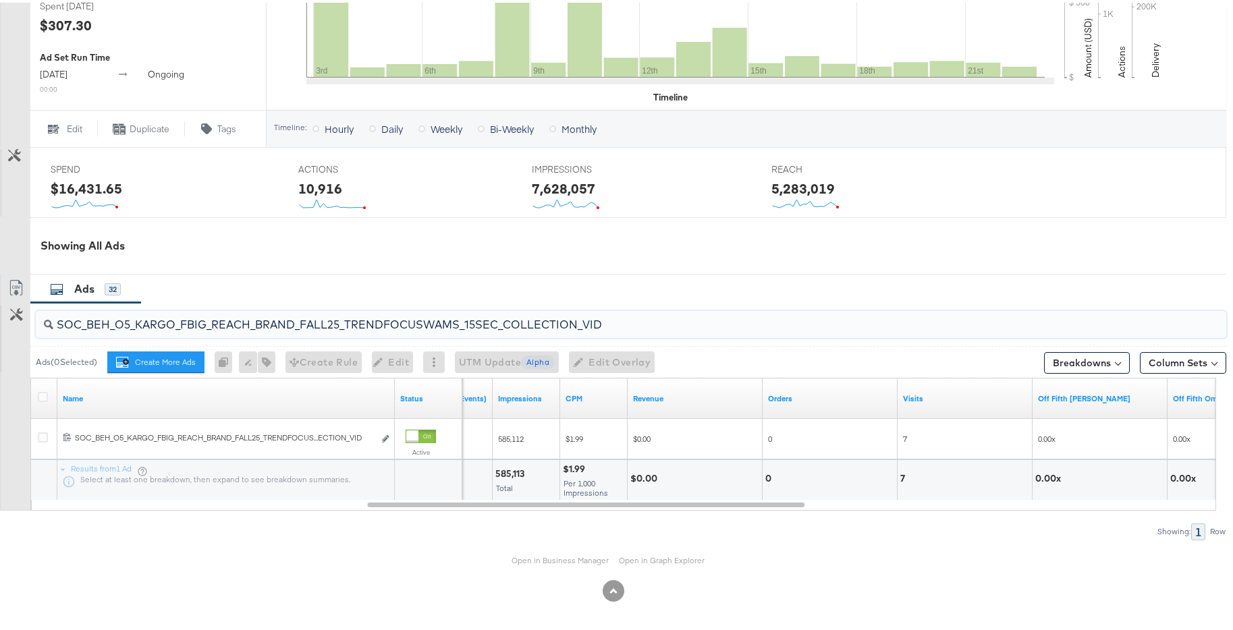
click at [724, 324] on input "SOC_BEH_O5_KARGO_FBIG_REACH_BRAND_FALL25_TRENDFOCUSWAMS_15SEC_COLLECTION_VID" at bounding box center [585, 317] width 1064 height 26
paste input "NEWSFEEDSTORY"
click at [473, 314] on input "SOC_BEH_O5_KARGO_FBIG_REACH_BRAND_FALL25_TRENDFOCUSWAMS_15SEC_NEWSFEEDSTORY_VID" at bounding box center [585, 317] width 1064 height 26
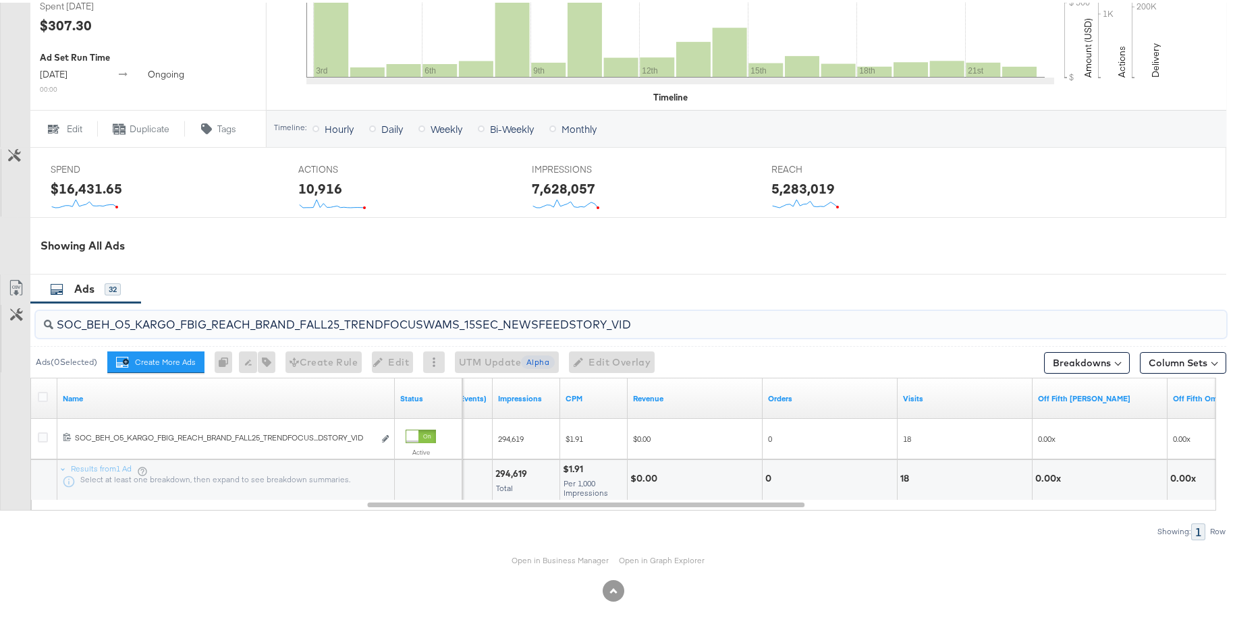
paste input "6SEC_COLLECTION"
click at [640, 316] on input "SOC_BEH_O5_KARGO_FBIG_REACH_BRAND_FALL25_TRENDFOCUSWAMS_6SEC_COLLECTION_VID" at bounding box center [585, 317] width 1064 height 26
paste input "NEWSFEEDSTORY"
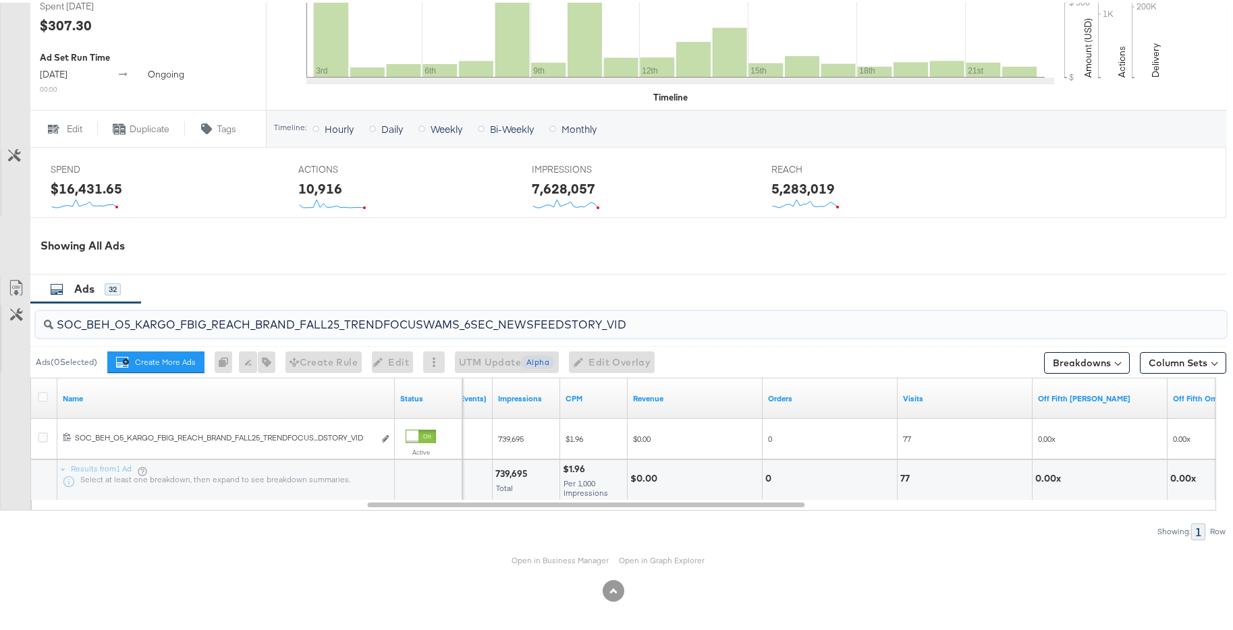
type input "SOC_BEH_O5_KARGO_FBIG_REACH_BRAND_FALL25_TRENDFOCUSWAMS_6SEC_NEWSFEEDSTORY_VID"
